Goal: Navigation & Orientation: Understand site structure

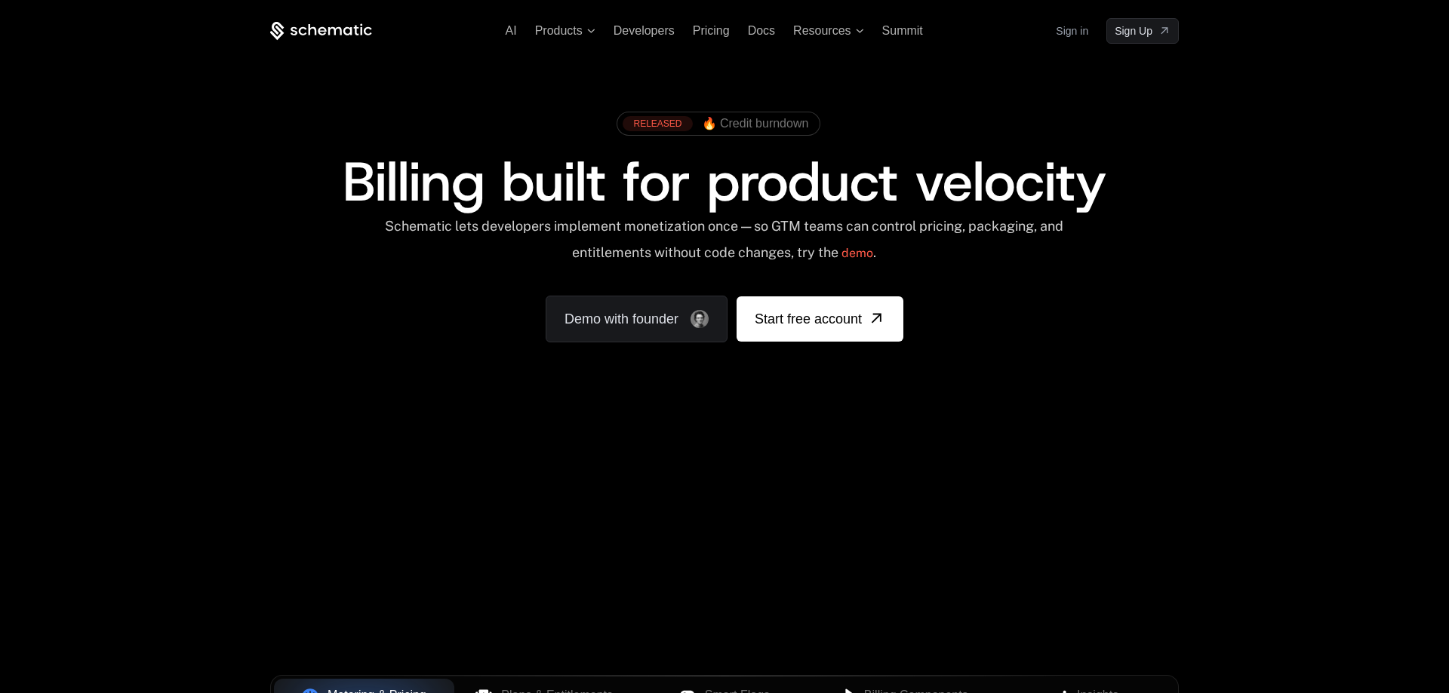
scroll to position [77, 0]
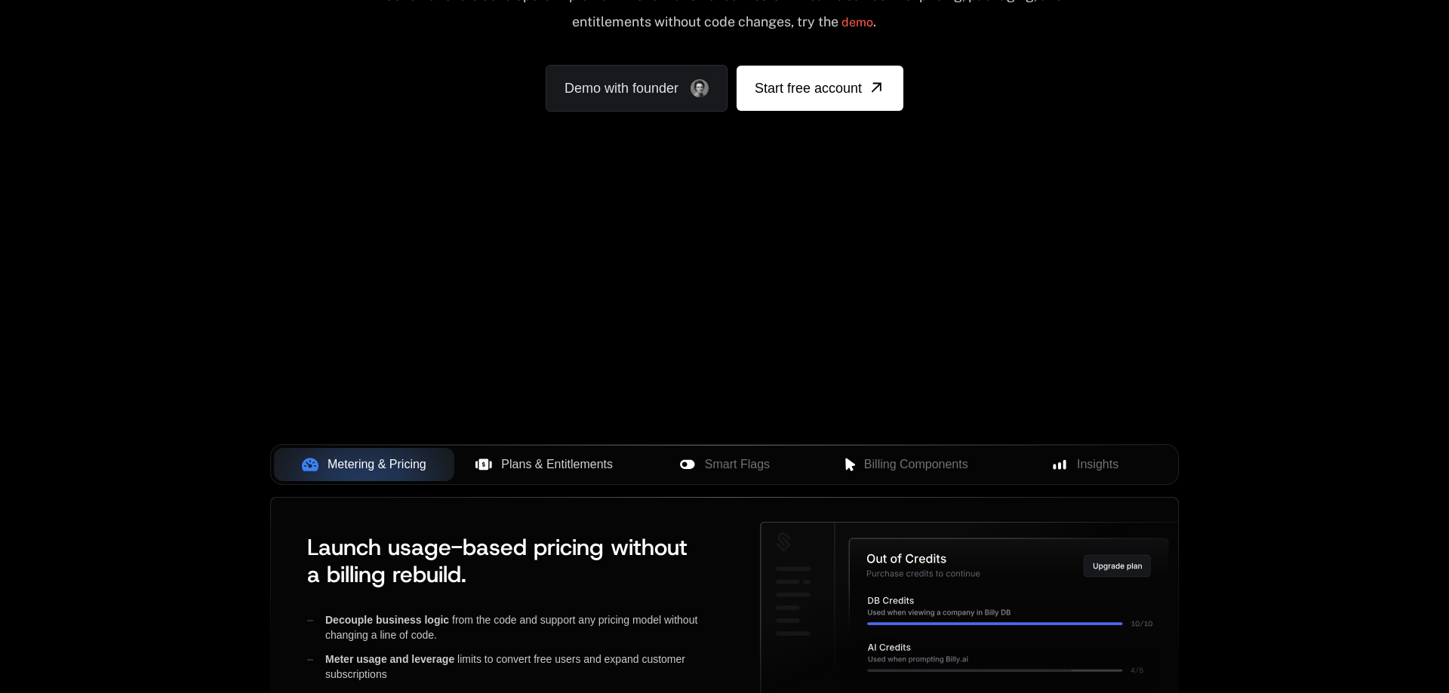
click at [524, 459] on span "Plans & Entitlements" at bounding box center [557, 465] width 112 height 18
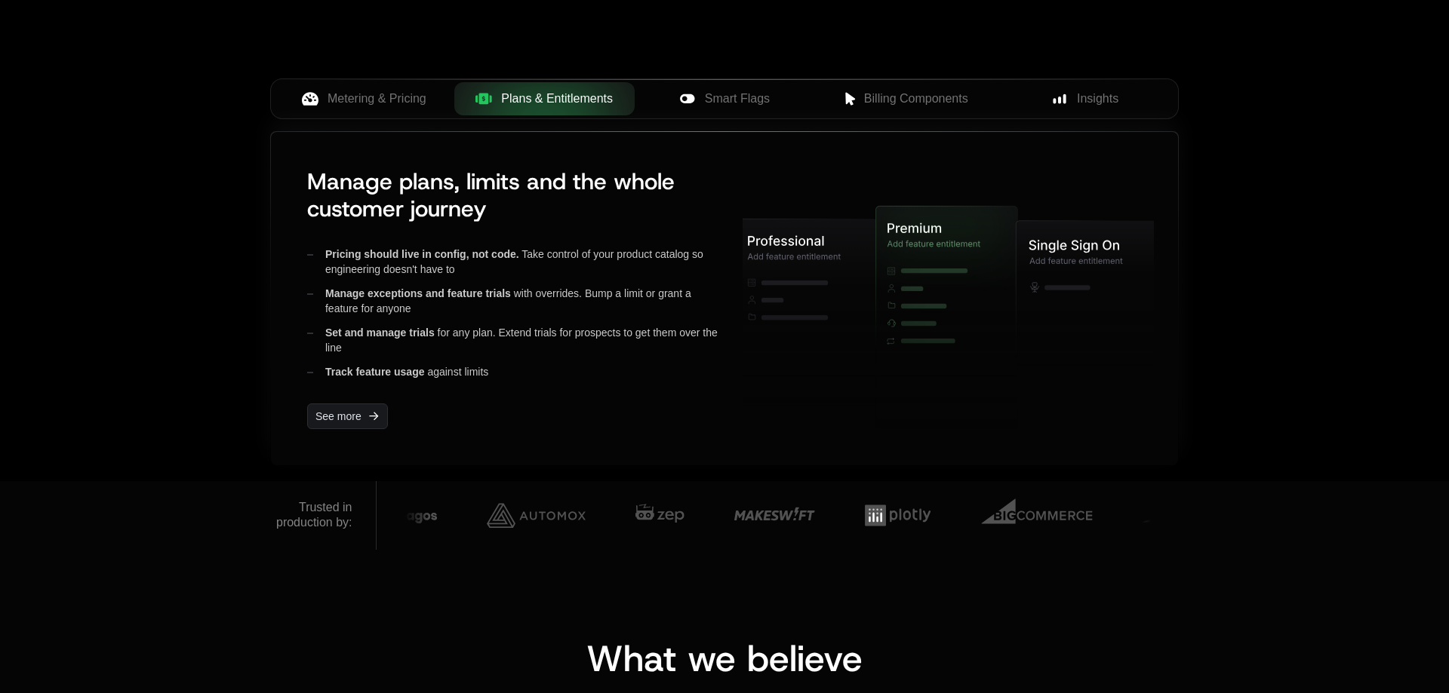
scroll to position [616, 0]
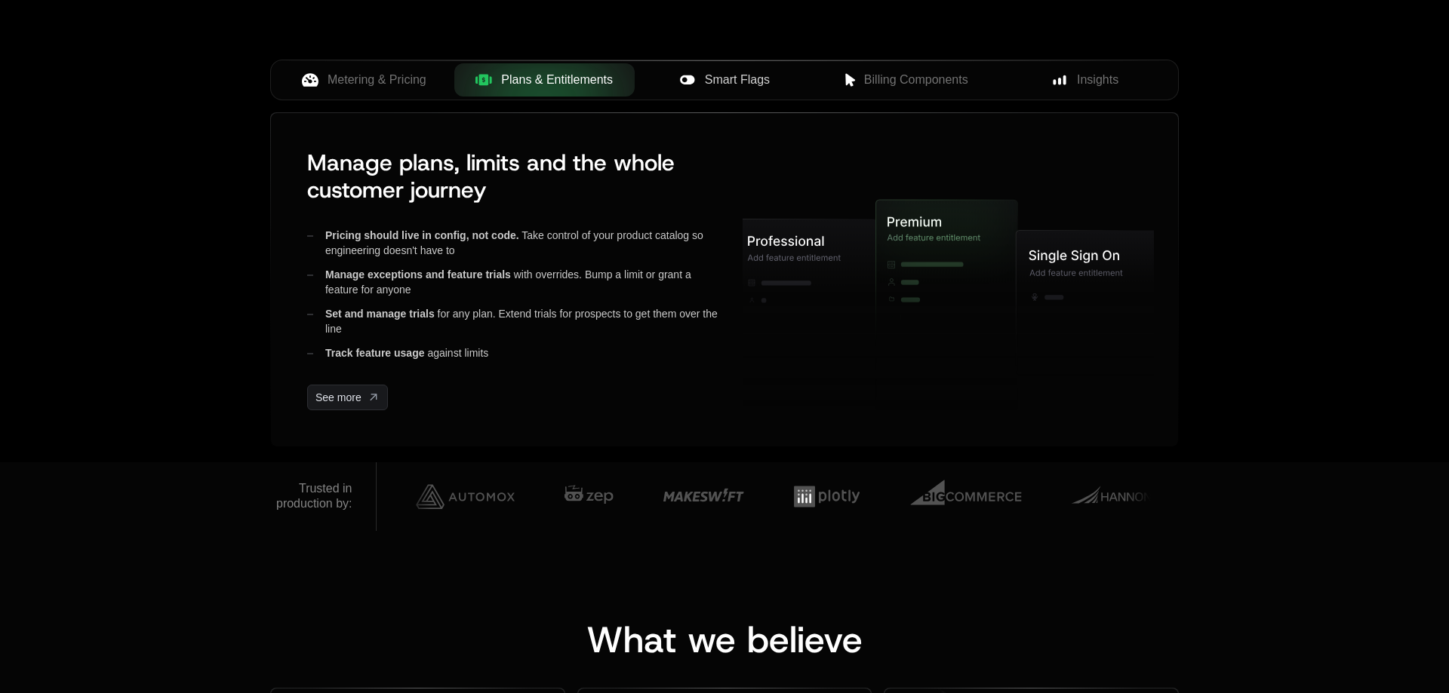
click at [726, 81] on span "Smart Flags" at bounding box center [737, 80] width 65 height 18
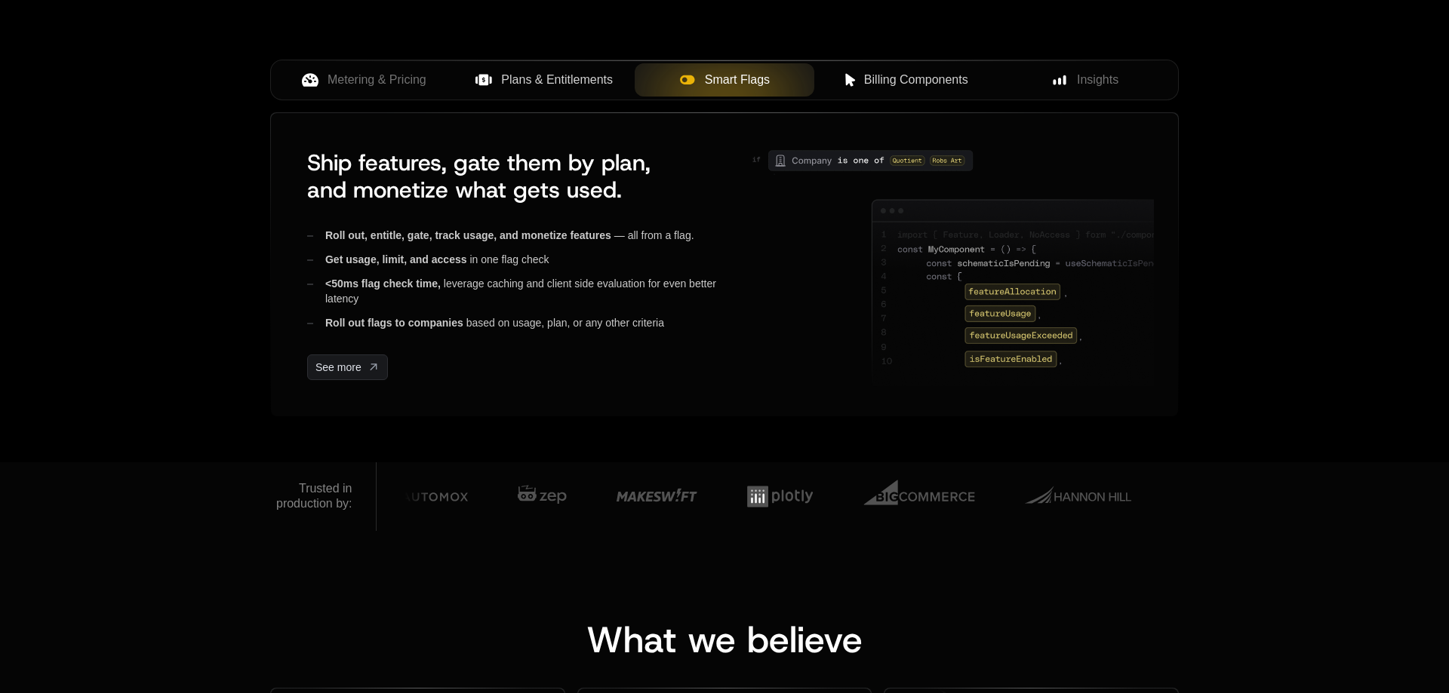
click at [871, 83] on span "Billing Components" at bounding box center [916, 80] width 104 height 18
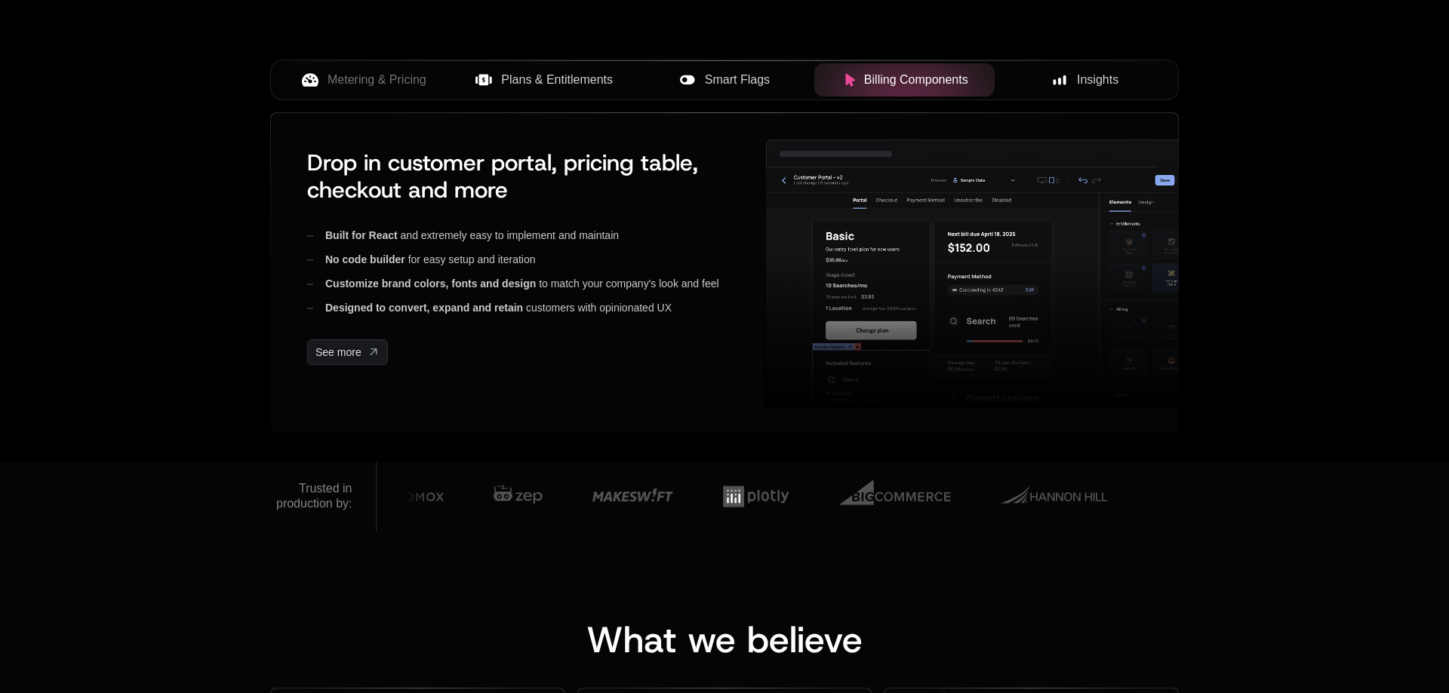
click at [1086, 86] on span "Insights" at bounding box center [1097, 80] width 41 height 18
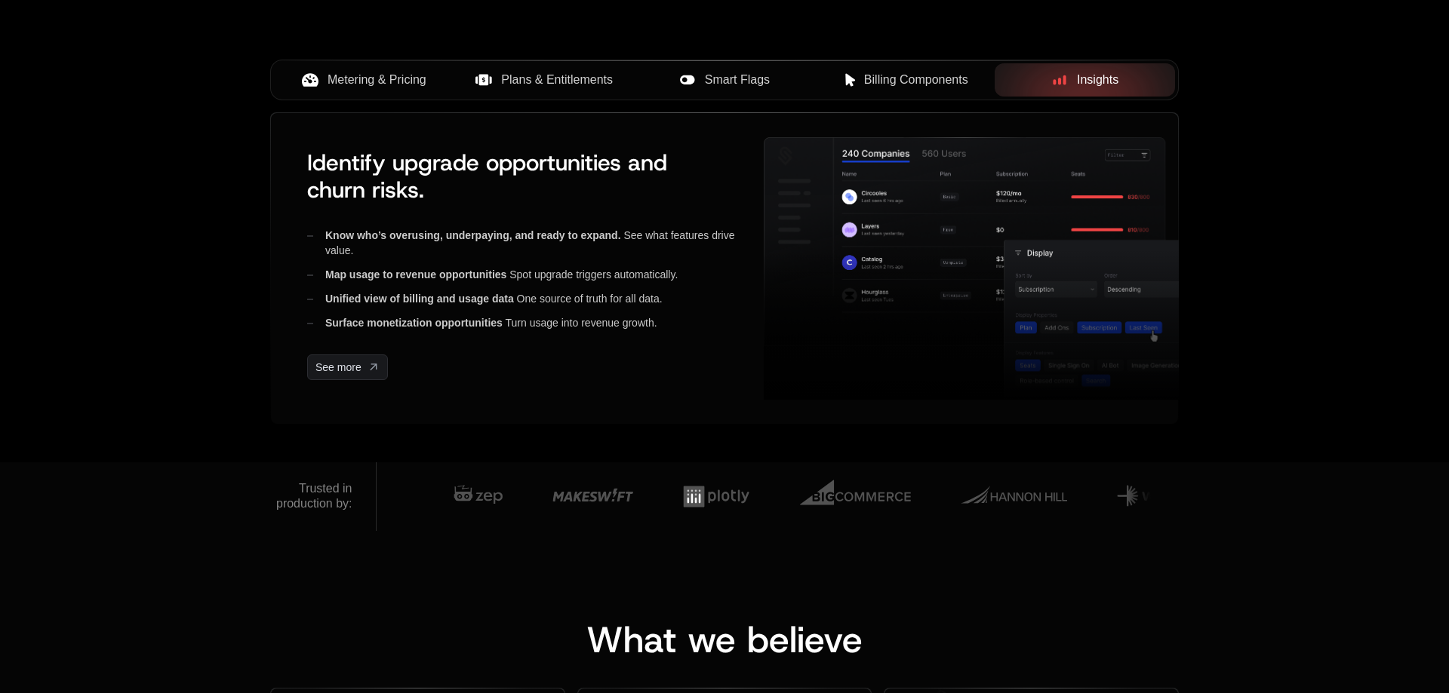
click at [333, 93] on button "Metering & Pricing" at bounding box center [364, 79] width 180 height 33
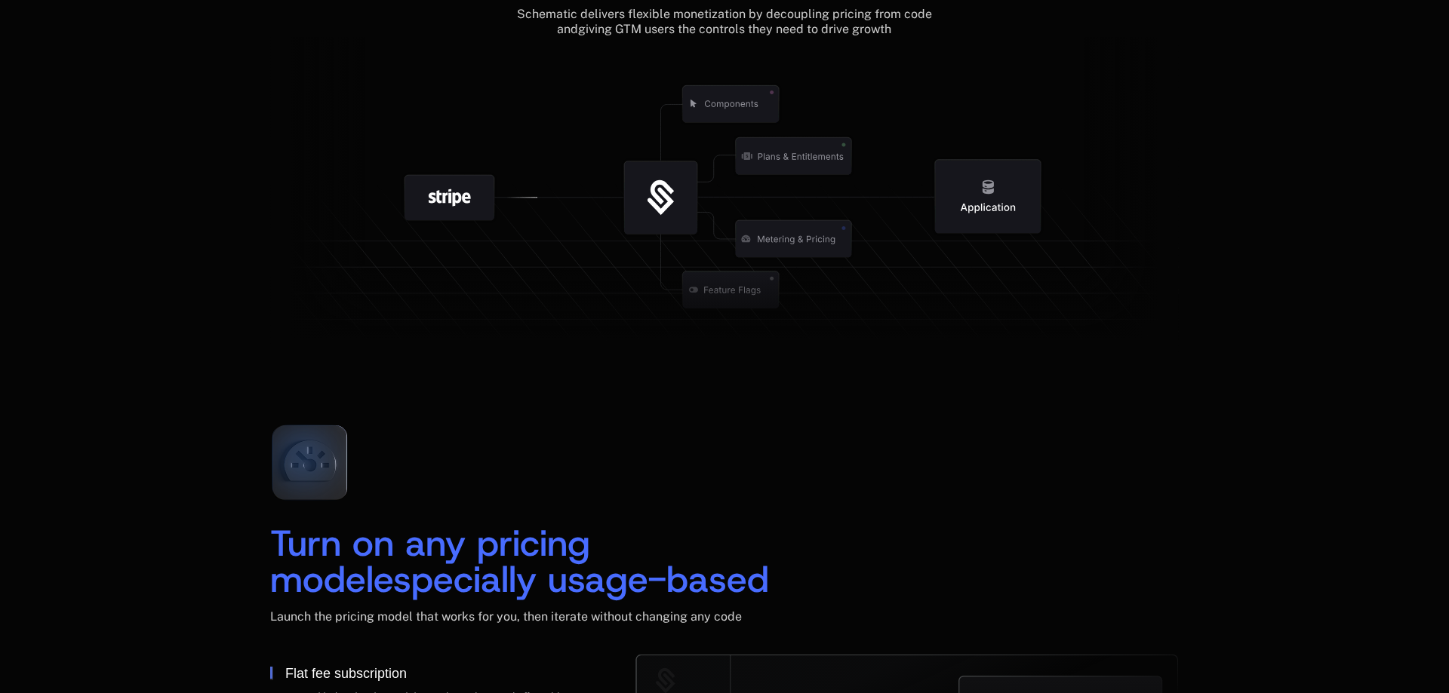
scroll to position [1770, 0]
